Goal: Find specific page/section: Find specific page/section

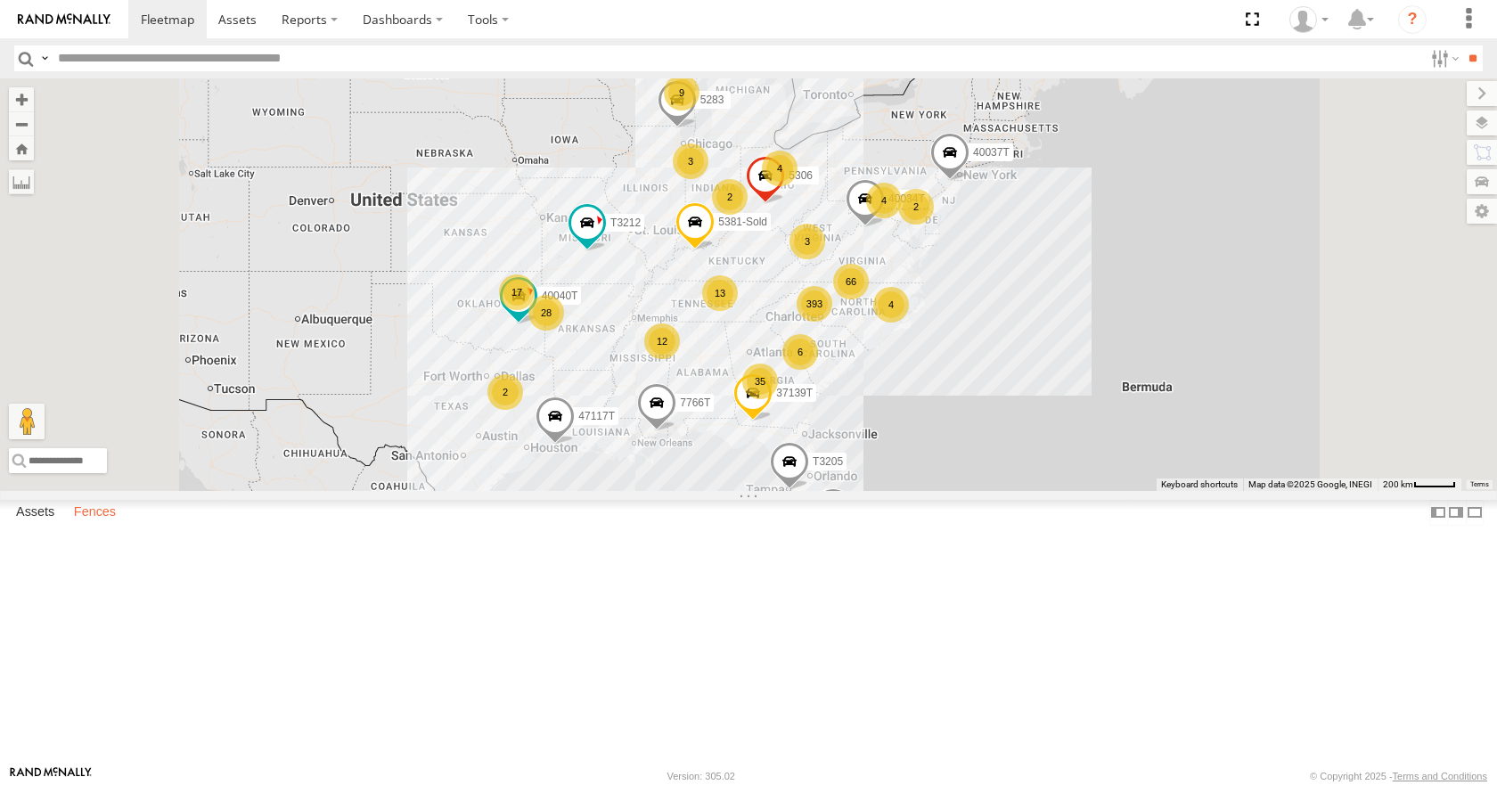
click at [92, 526] on label "Fences" at bounding box center [95, 513] width 60 height 25
click at [0, 0] on link "Fence Mgt" at bounding box center [0, 0] width 0 height 0
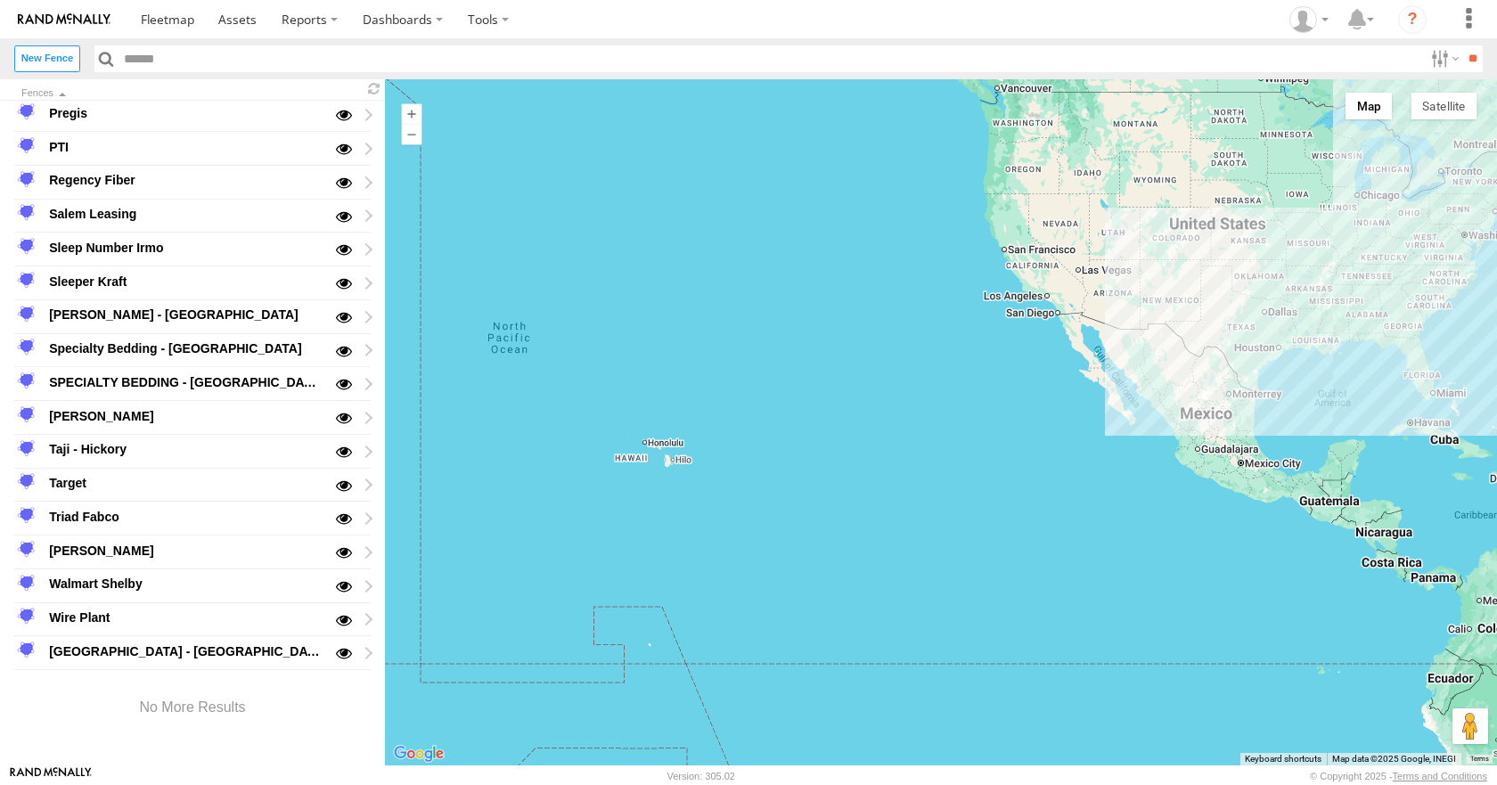
scroll to position [1558, 0]
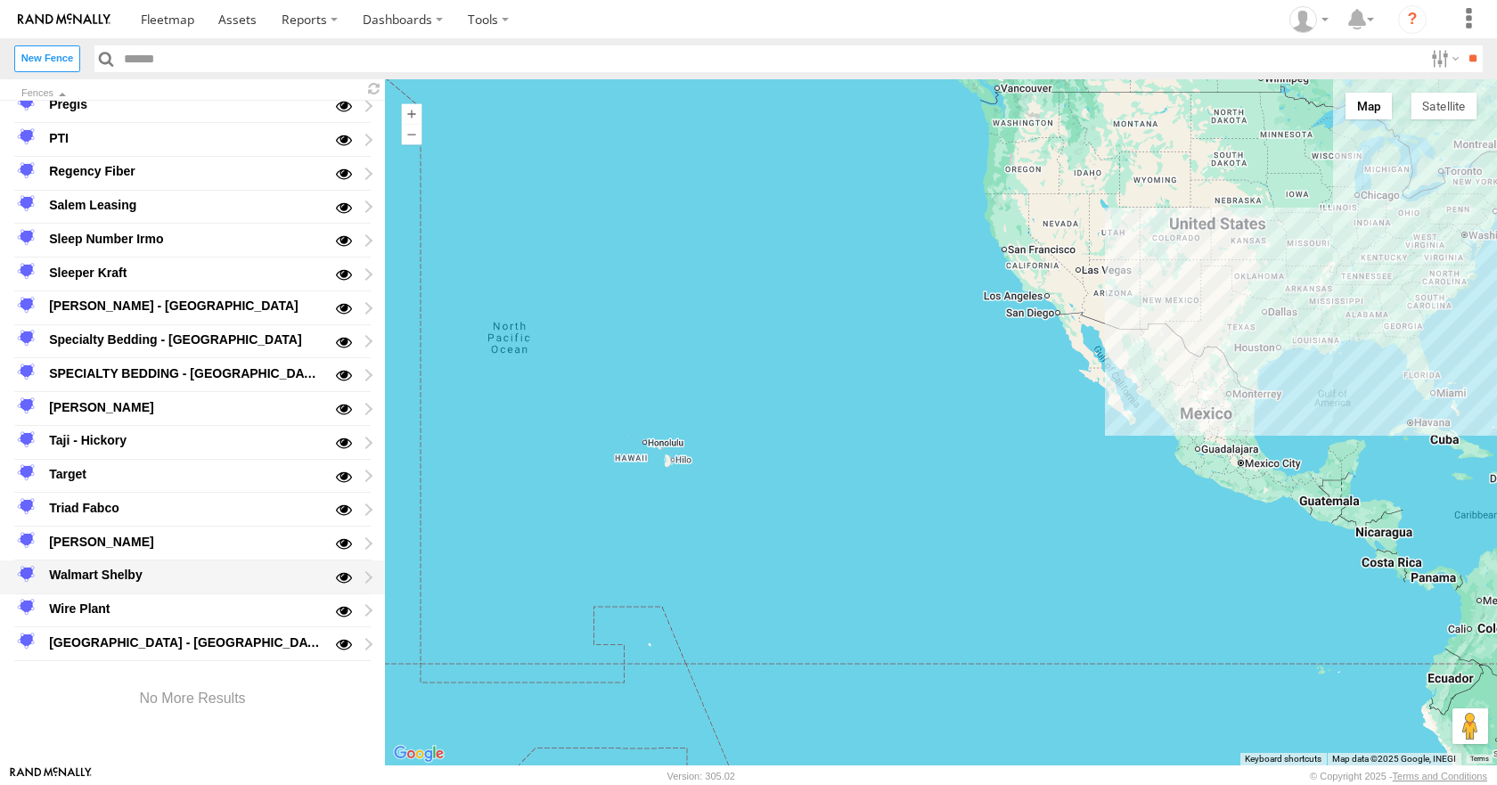
click at [104, 577] on div "Walmart Shelby" at bounding box center [184, 575] width 277 height 21
type input "**********"
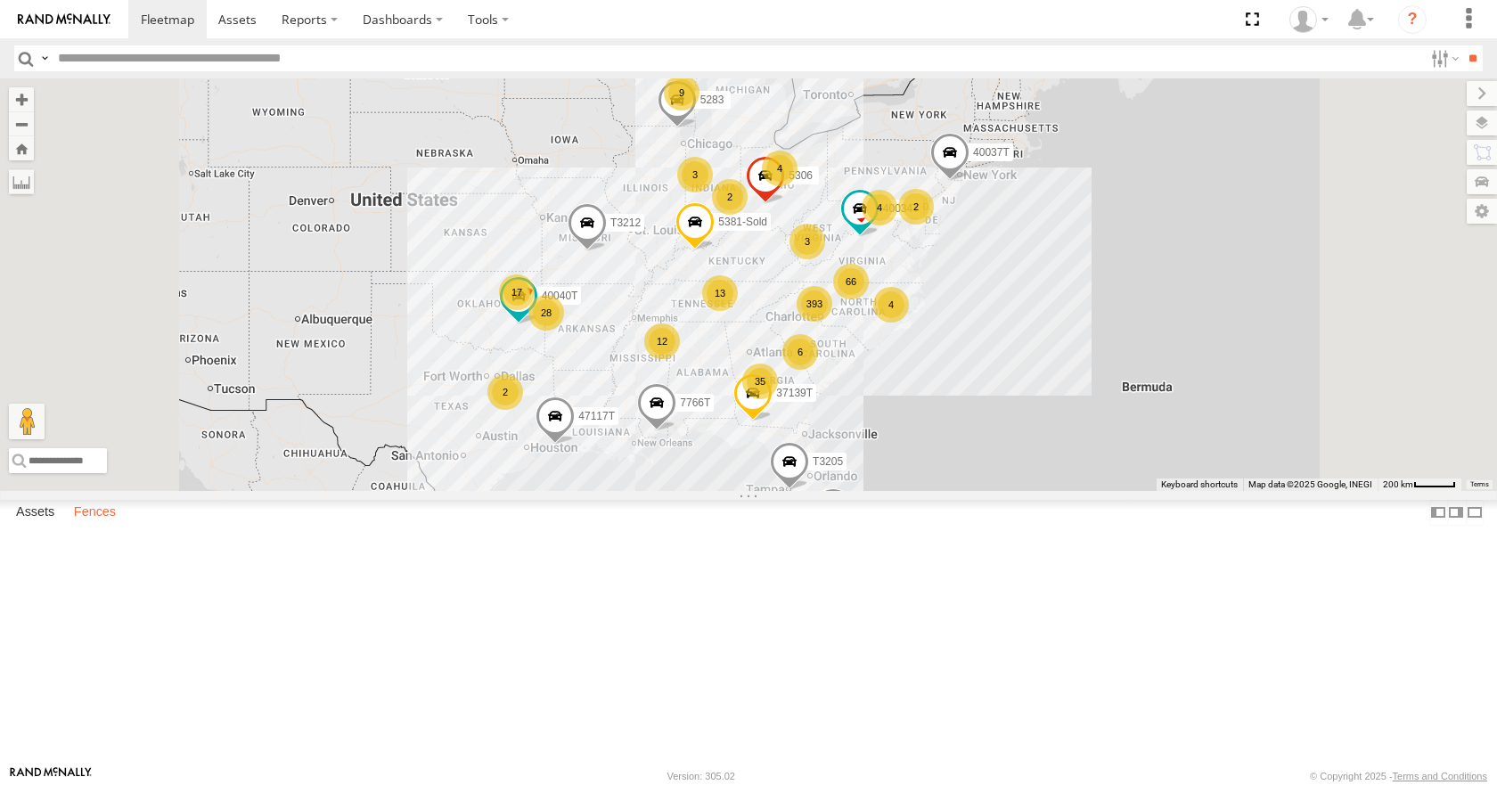
click at [105, 526] on label "Fences" at bounding box center [95, 513] width 60 height 25
click at [0, 0] on div "Walmart Shelby" at bounding box center [0, 0] width 0 height 0
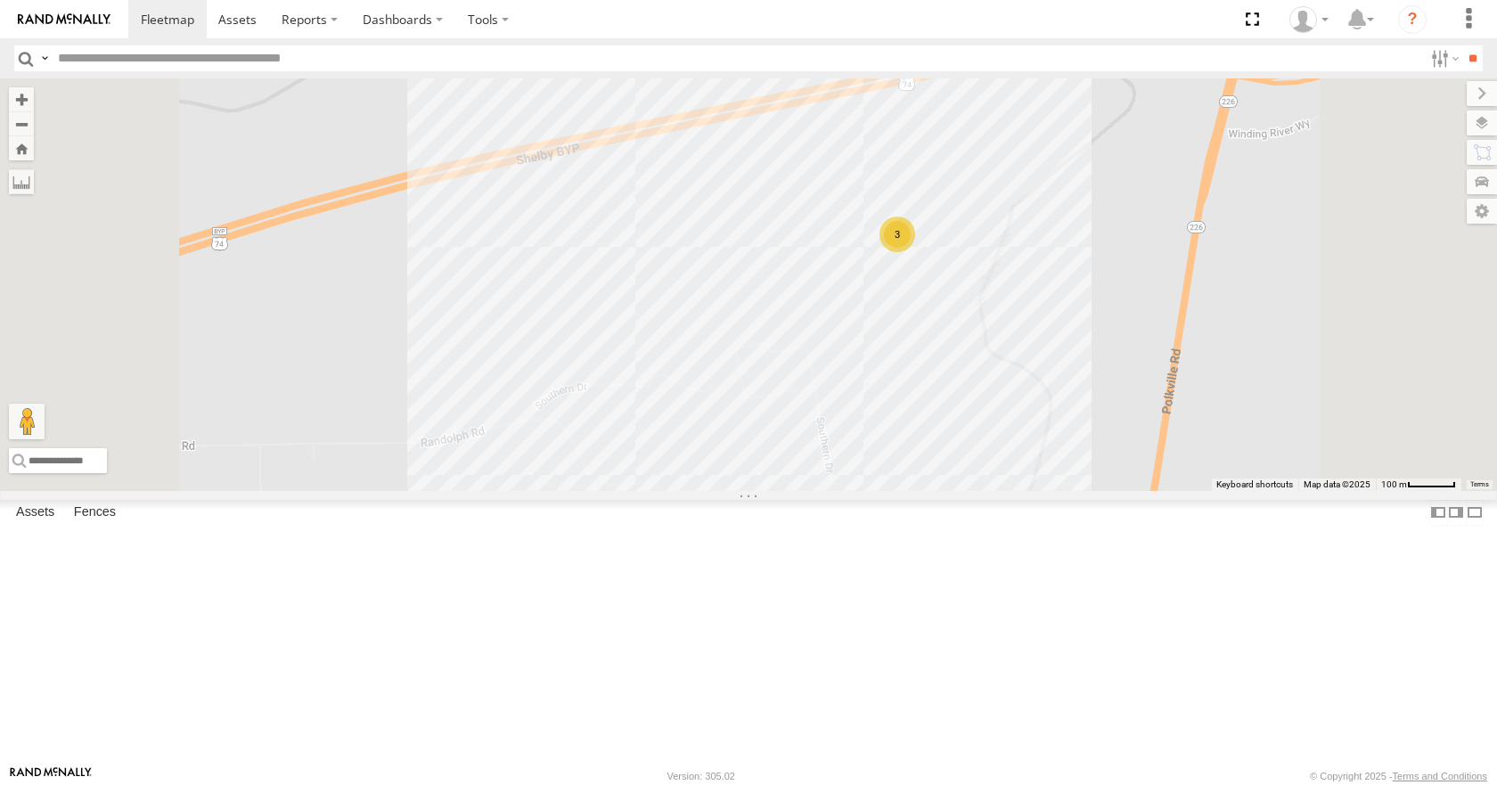
click at [915, 252] on div "3" at bounding box center [897, 235] width 36 height 36
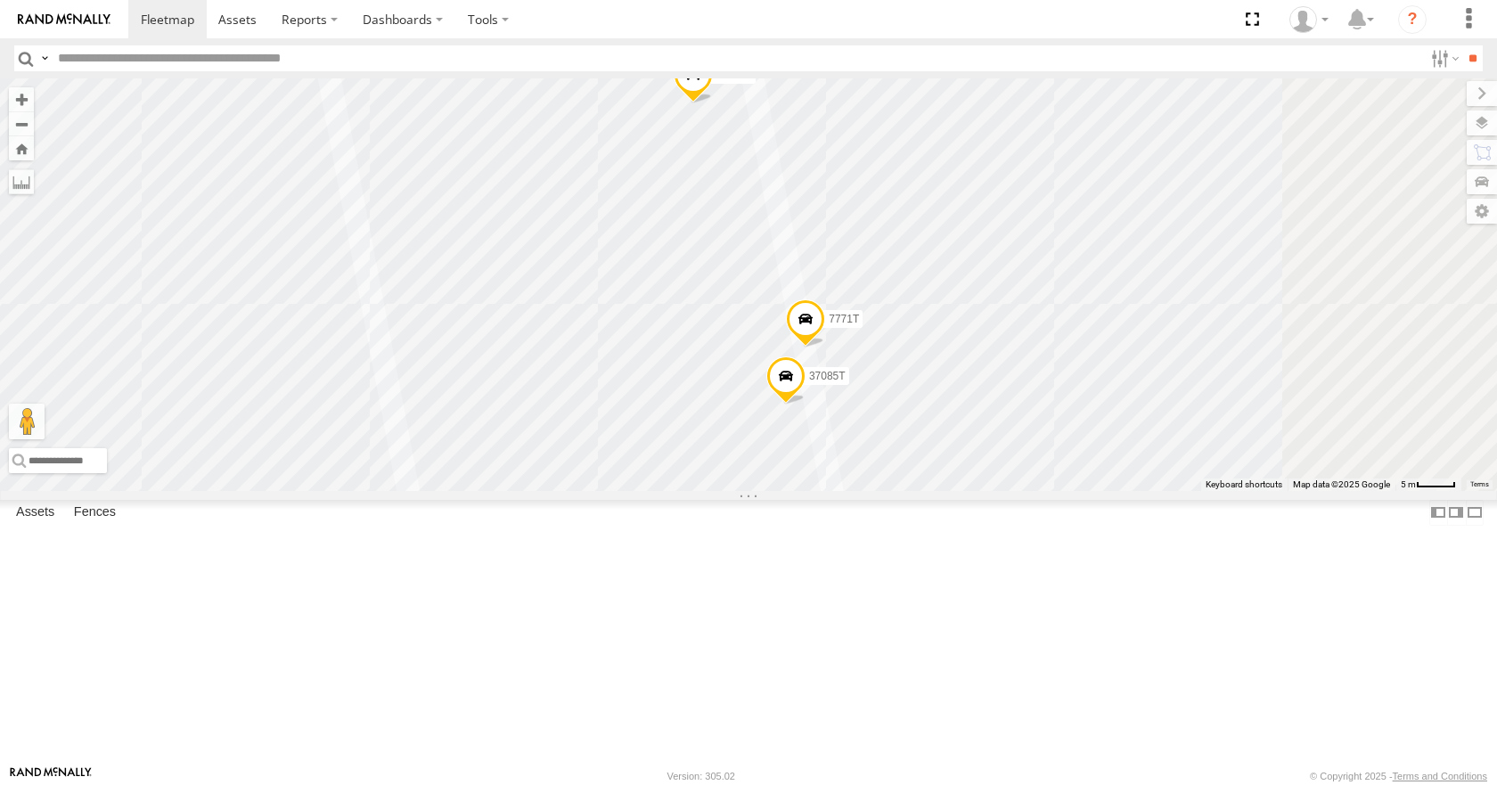
drag, startPoint x: 991, startPoint y: 690, endPoint x: 992, endPoint y: 658, distance: 32.1
click at [0, 0] on div "3" at bounding box center [0, 0] width 0 height 0
click at [0, 0] on div "Walmart Shelby" at bounding box center [0, 0] width 0 height 0
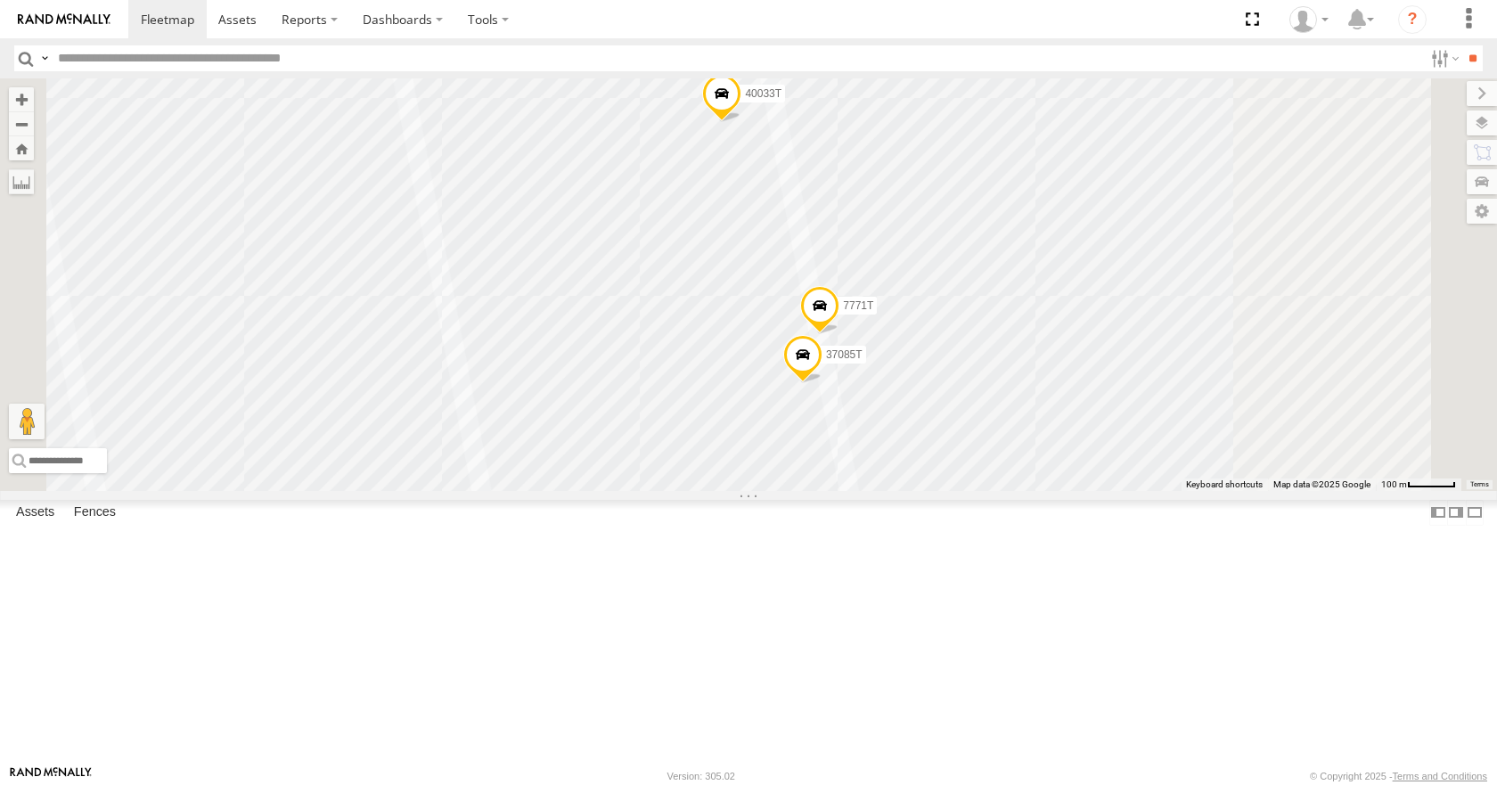
click at [0, 0] on div "Walmart Shelby" at bounding box center [0, 0] width 0 height 0
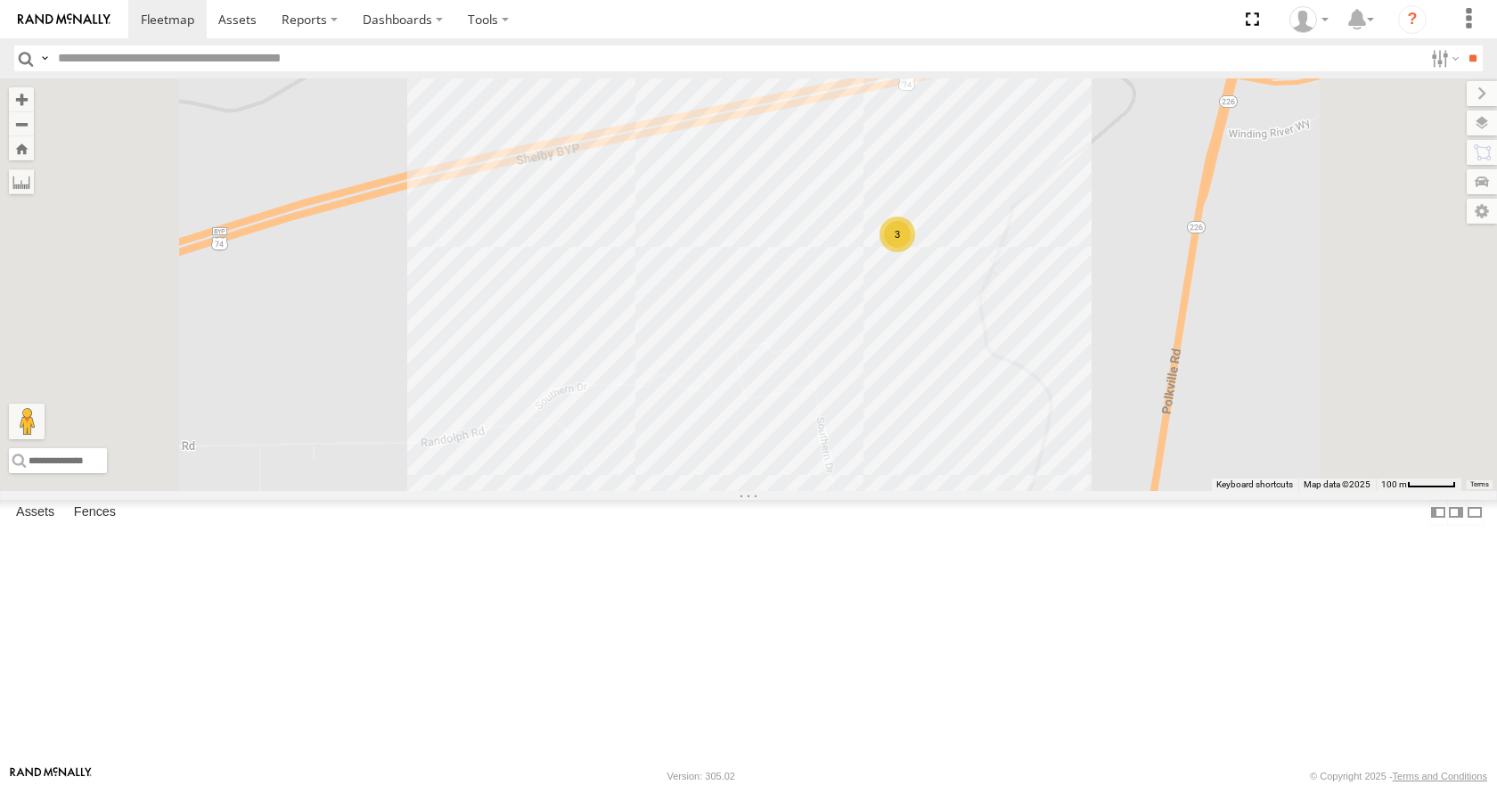
click at [915, 252] on div "3" at bounding box center [897, 235] width 36 height 36
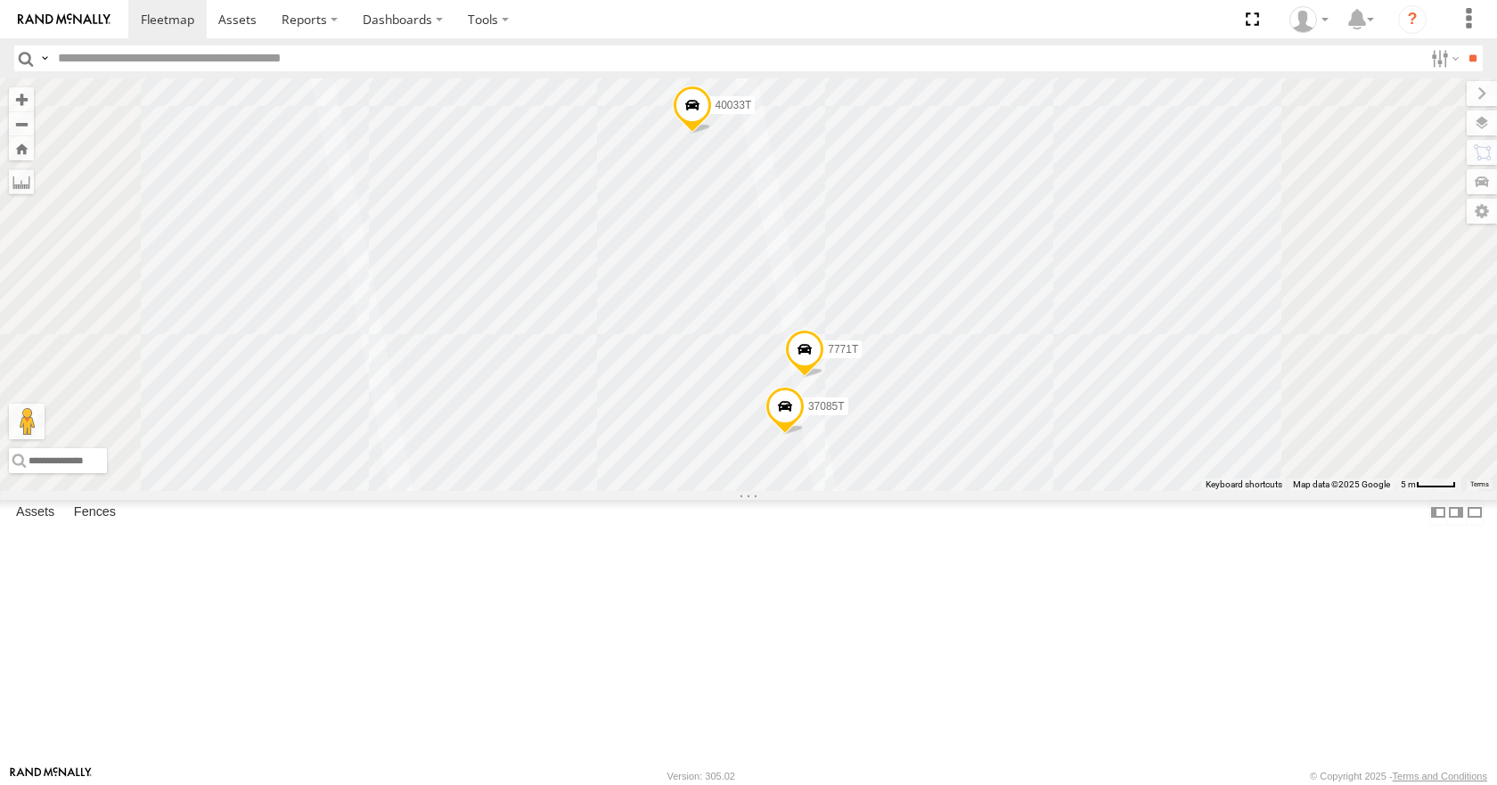
click at [712, 135] on span at bounding box center [692, 110] width 39 height 48
click at [1122, 233] on div "40033T 7771T 37085T 40033T Long Haul Lease Walmart Shelby 35.31313 , -81.57815 …" at bounding box center [748, 284] width 1497 height 412
click at [824, 379] on span at bounding box center [804, 355] width 39 height 48
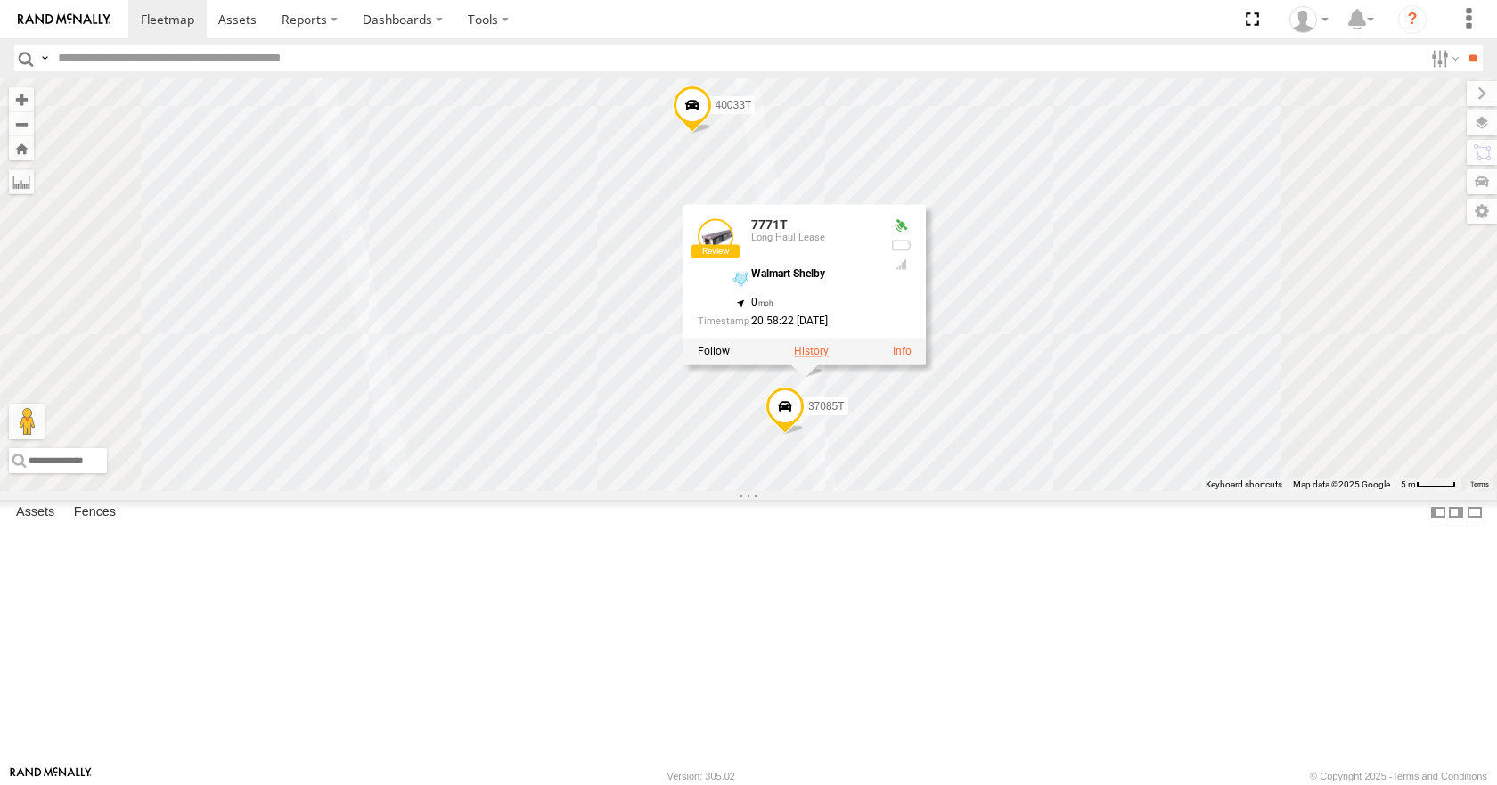
click at [829, 358] on label at bounding box center [811, 352] width 35 height 12
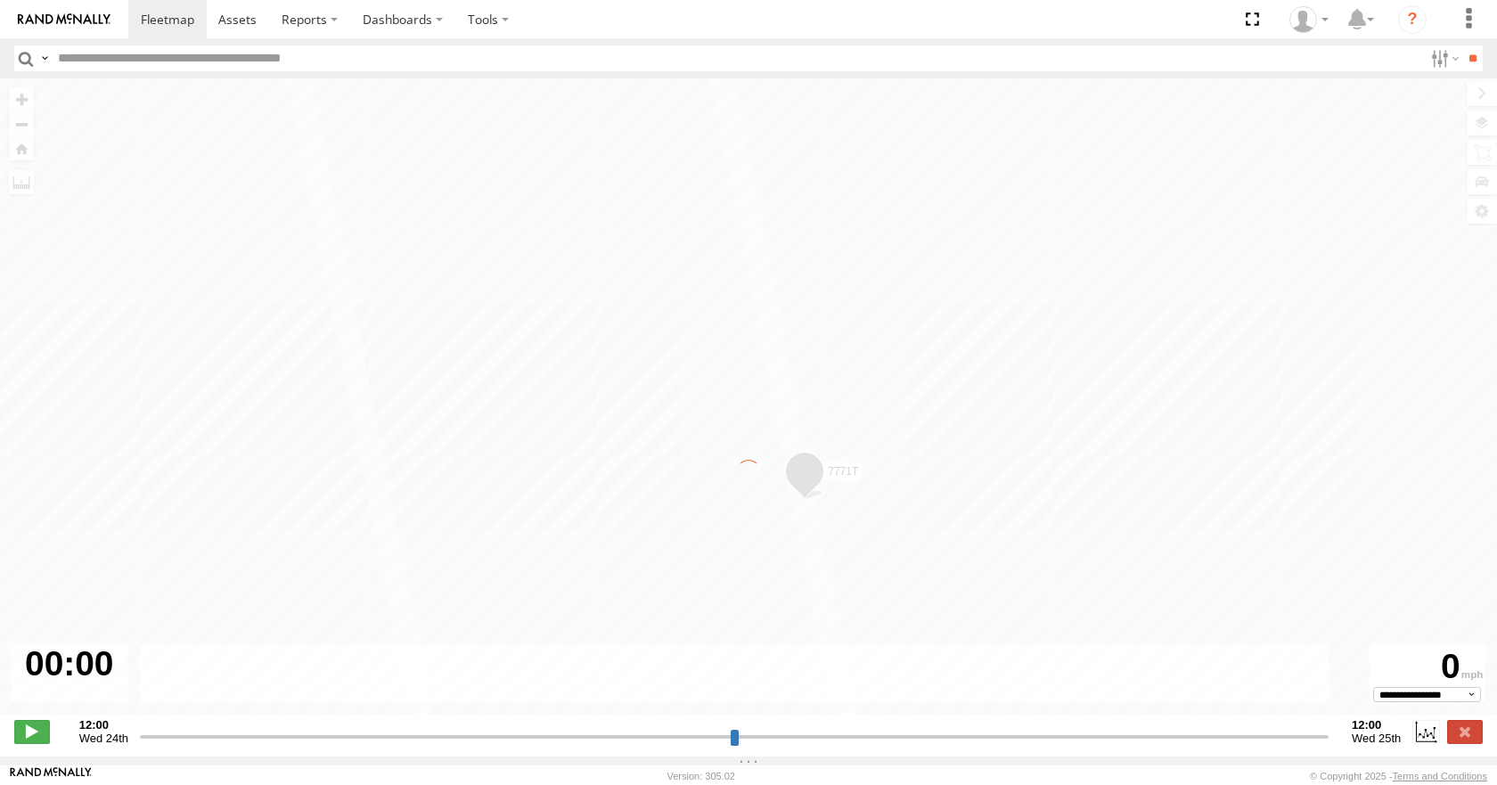
type input "**********"
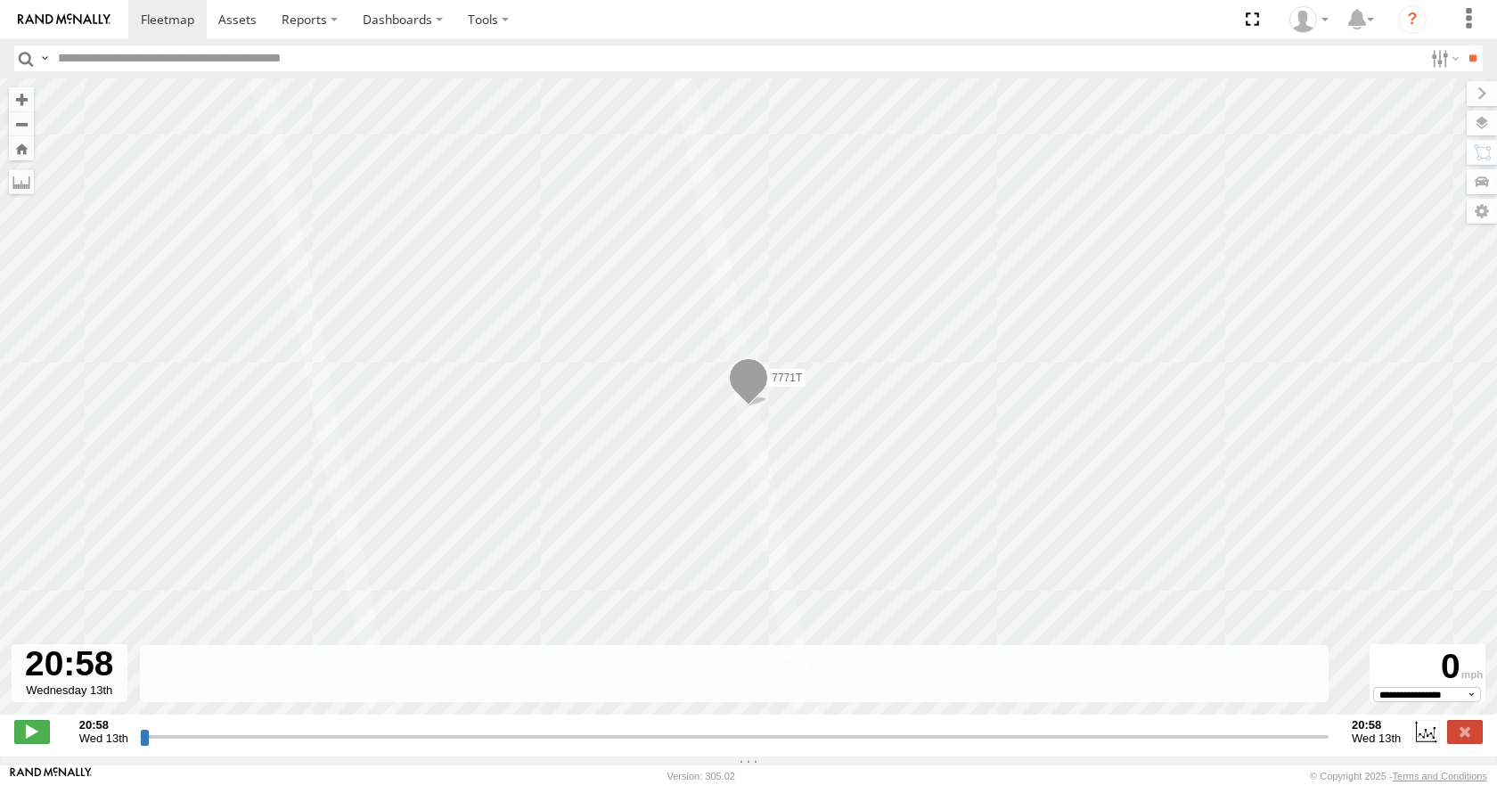
click at [767, 379] on span at bounding box center [748, 382] width 39 height 48
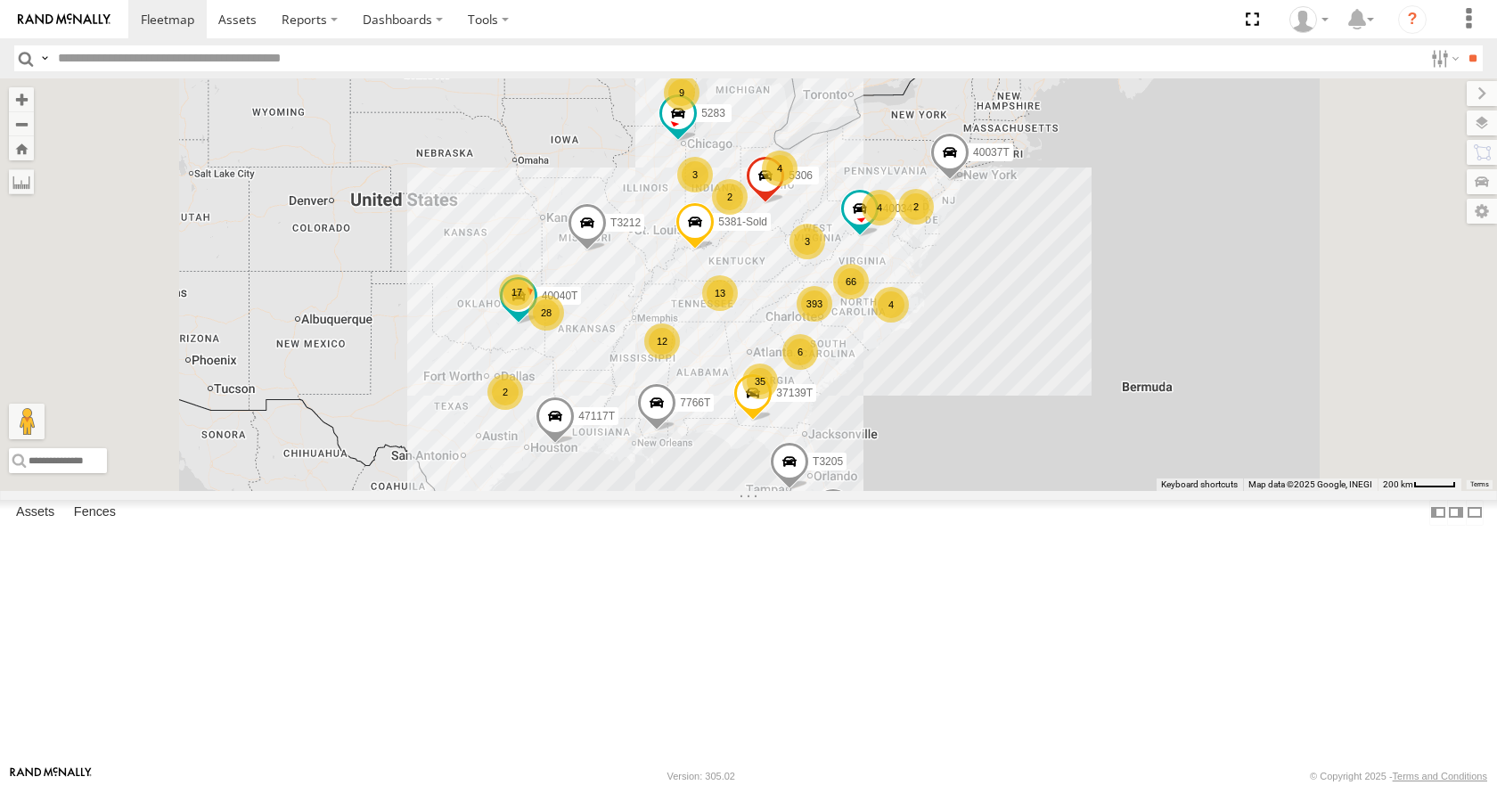
scroll to position [10425, 0]
click at [89, 526] on label "Fences" at bounding box center [95, 513] width 60 height 25
click at [0, 0] on div "Walmart Shelby" at bounding box center [0, 0] width 0 height 0
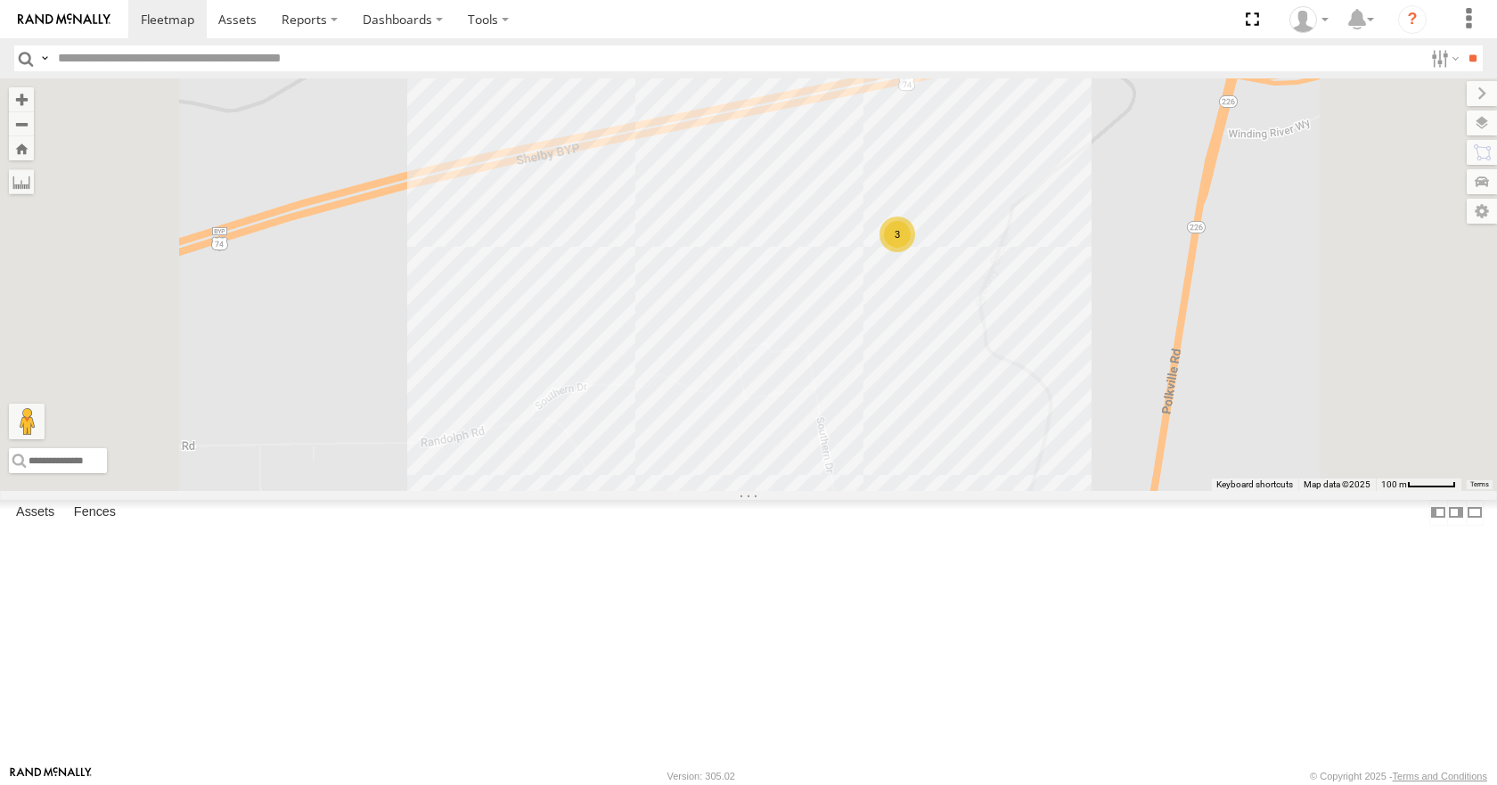
click at [915, 252] on div "3" at bounding box center [897, 235] width 36 height 36
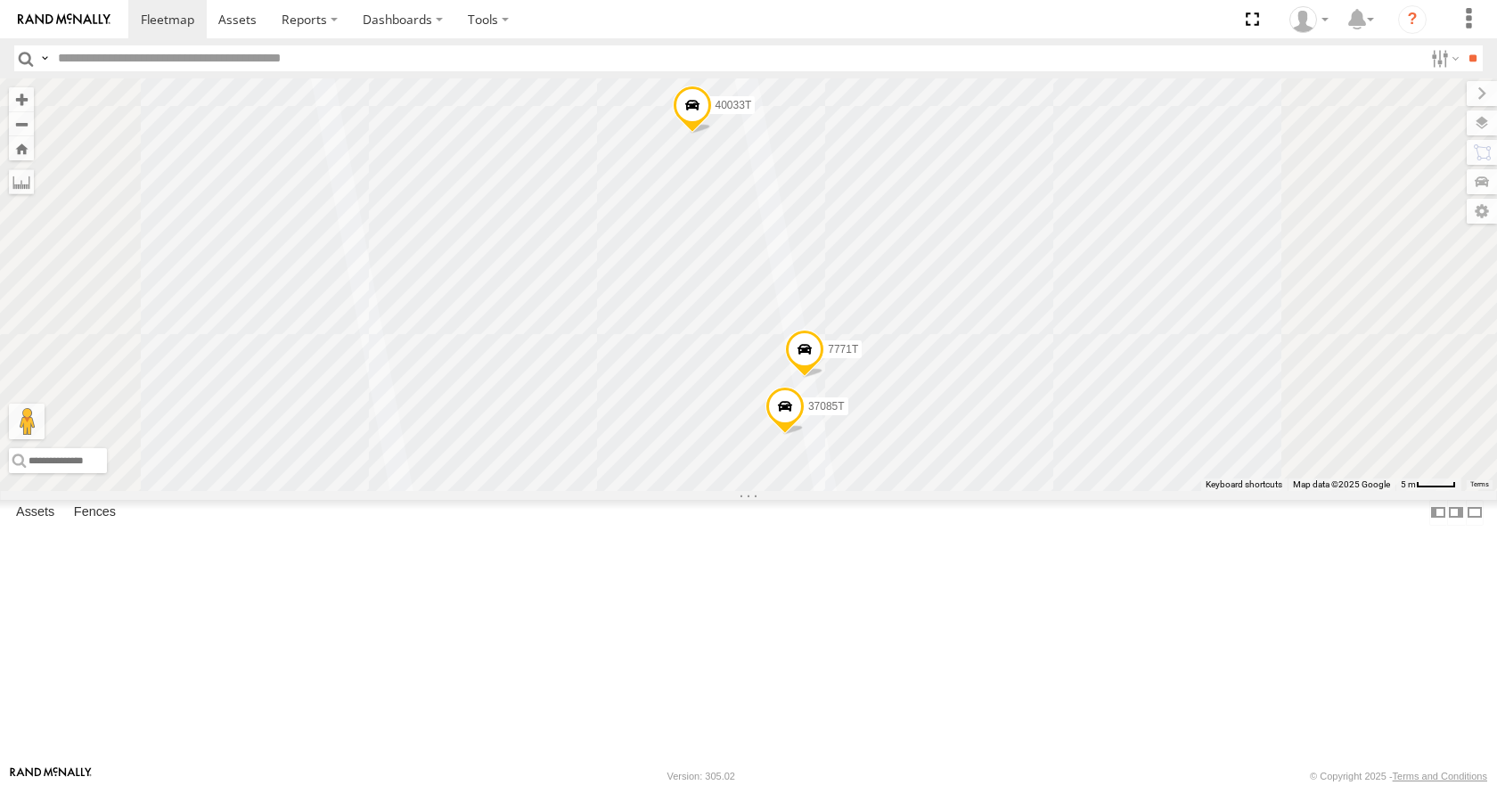
scroll to position [2049, 0]
click at [0, 0] on div "4" at bounding box center [0, 0] width 0 height 0
click at [0, 0] on div "Target" at bounding box center [0, 0] width 0 height 0
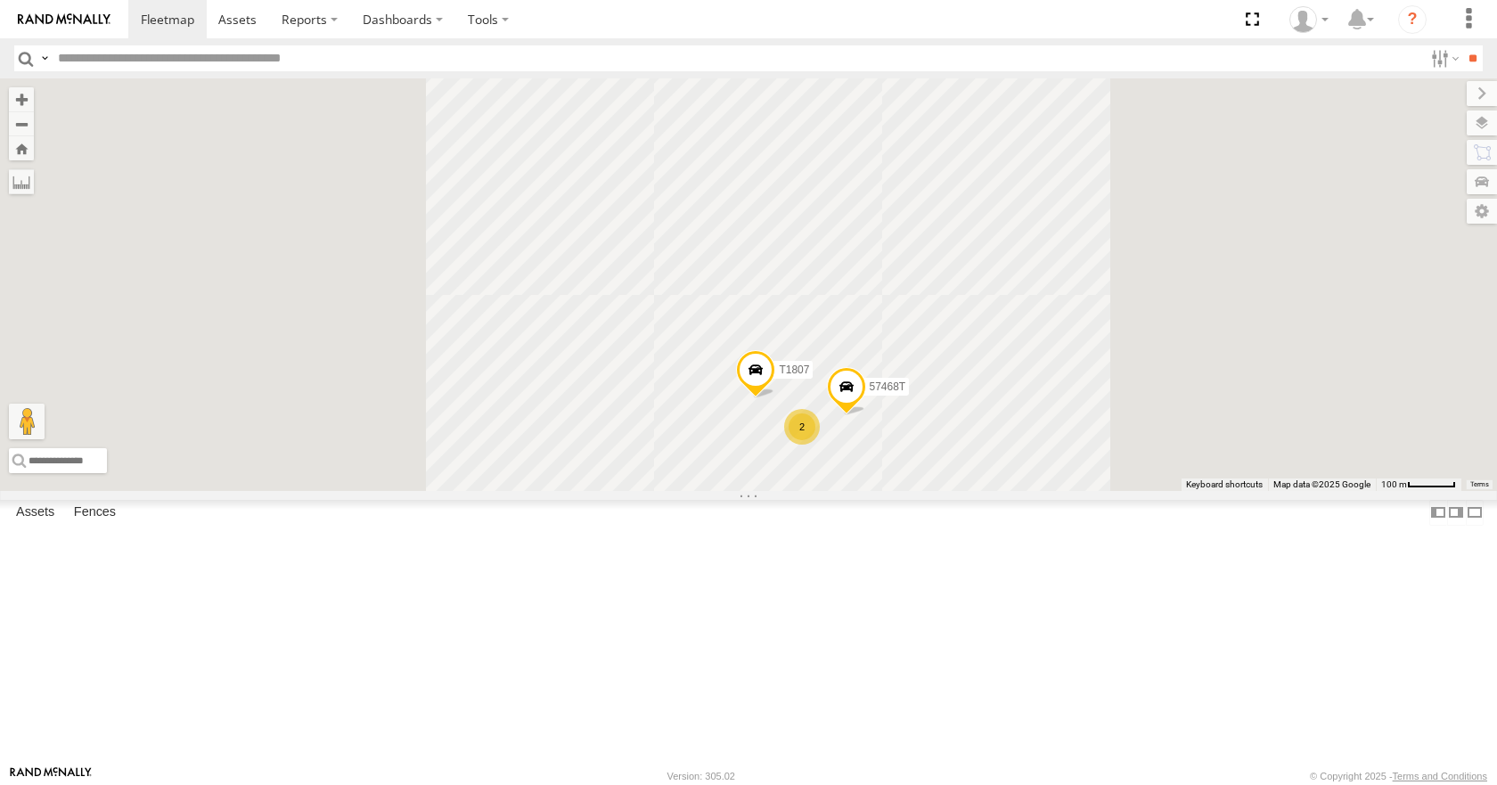
click at [0, 0] on div "Target" at bounding box center [0, 0] width 0 height 0
click at [820, 445] on div "2" at bounding box center [802, 427] width 36 height 36
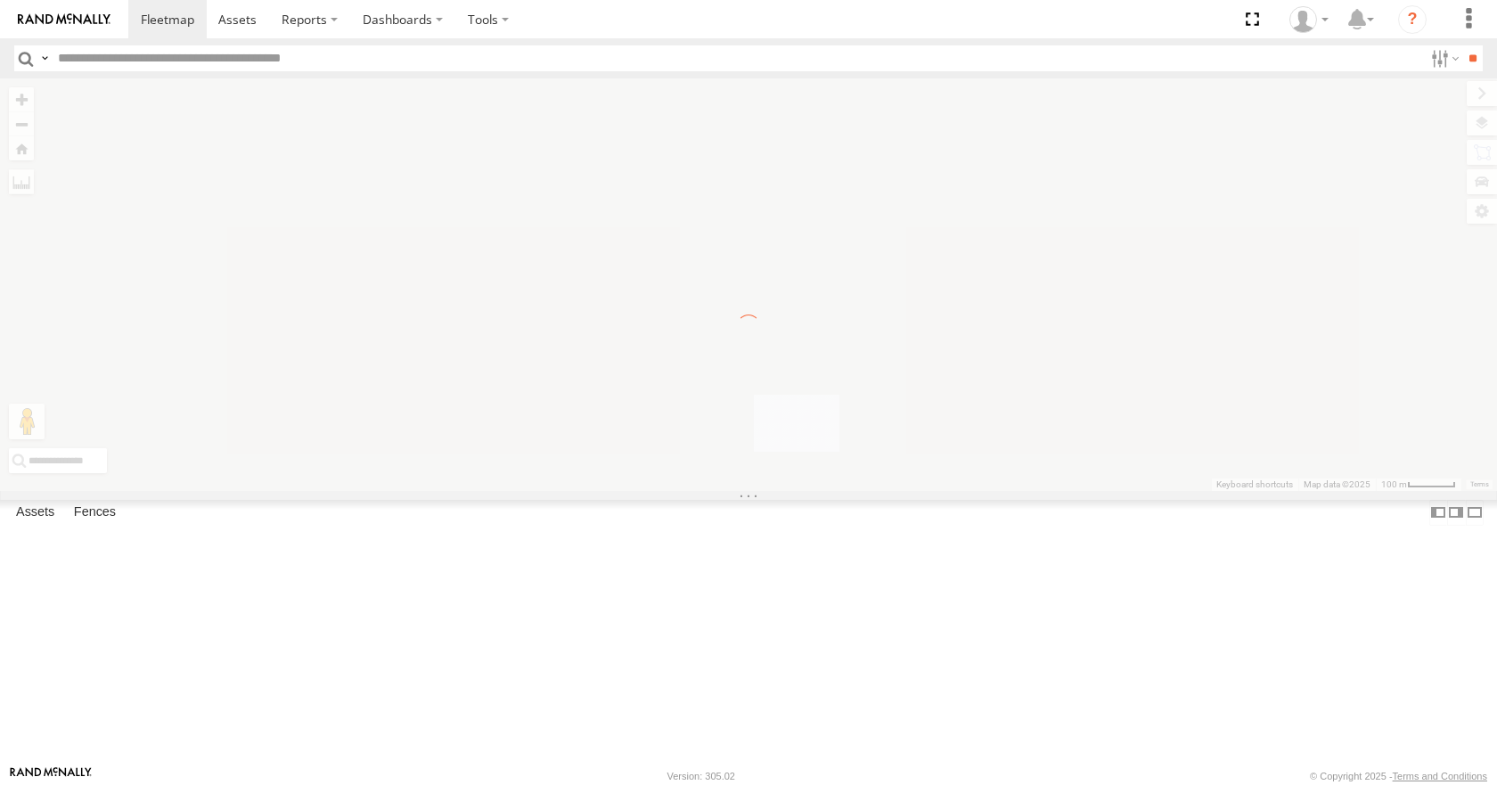
scroll to position [0, 0]
